Goal: Information Seeking & Learning: Stay updated

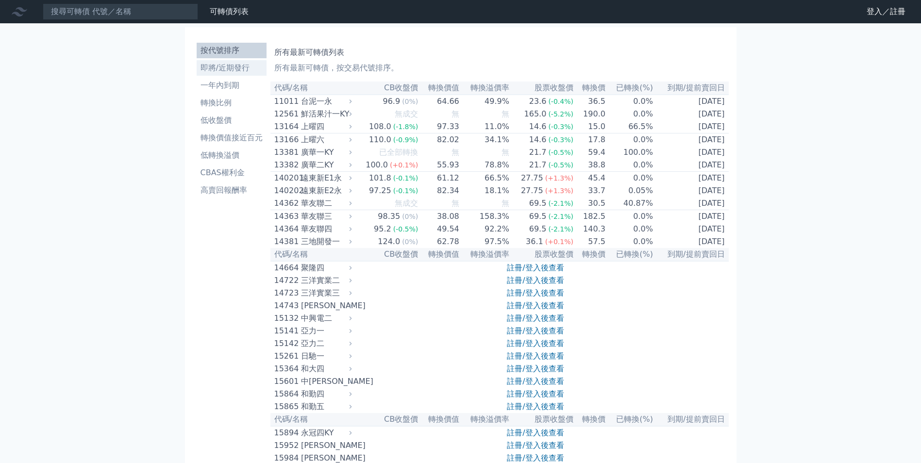
click at [220, 63] on li "即將/近期發行" at bounding box center [232, 68] width 70 height 12
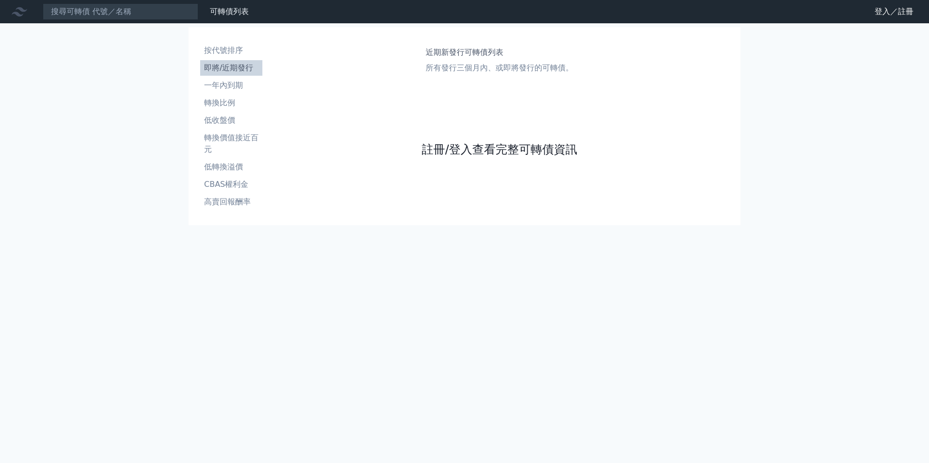
click at [499, 153] on link "註冊/登入查看完整可轉債資訊" at bounding box center [499, 150] width 155 height 16
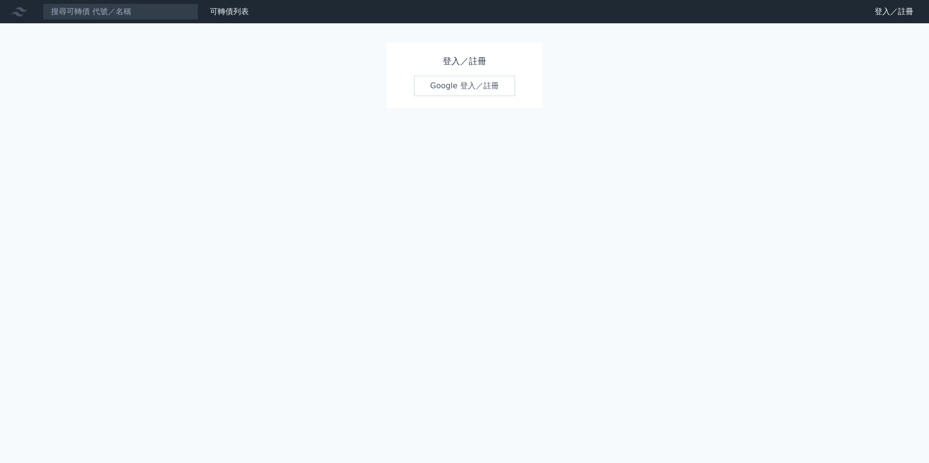
click at [479, 93] on link "Google 登入／註冊" at bounding box center [464, 86] width 101 height 20
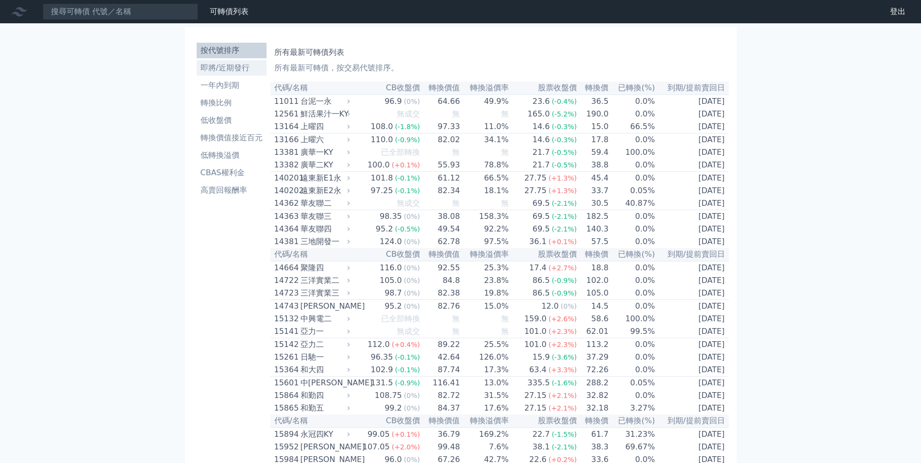
click at [222, 67] on li "即將/近期發行" at bounding box center [232, 68] width 70 height 12
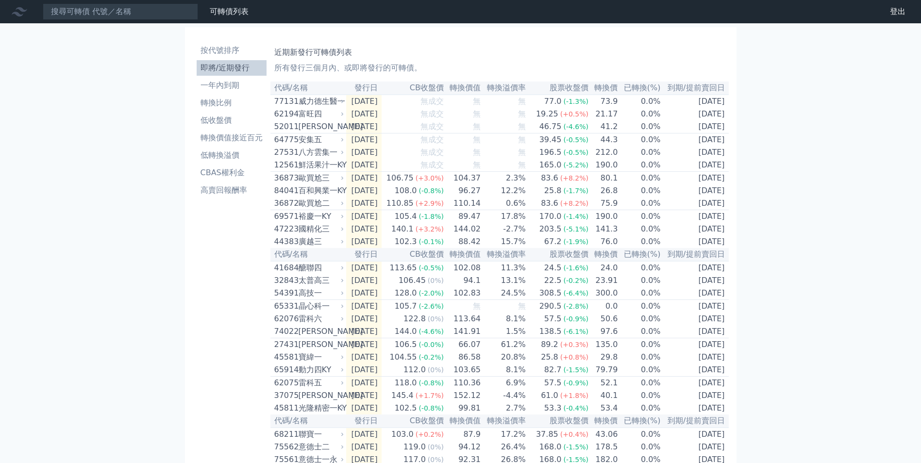
click at [591, 36] on div "按代號排序 即將/近期發行 一年內到期 轉換比例 低收盤價 轉換價值接近百元 低轉換溢價 CBAS權利金 高賣回報酬率 近期新發行可轉債列表 所有發行三個月內…" at bounding box center [461, 336] width 536 height 602
